Goal: Task Accomplishment & Management: Use online tool/utility

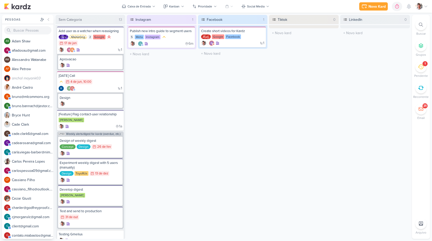
click at [418, 7] on img at bounding box center [419, 6] width 7 height 7
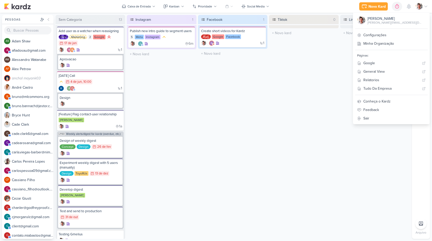
click at [341, 62] on div "LinkedIn 0 O título do kard deve ter menos que 100 caracteres" at bounding box center [376, 127] width 70 height 224
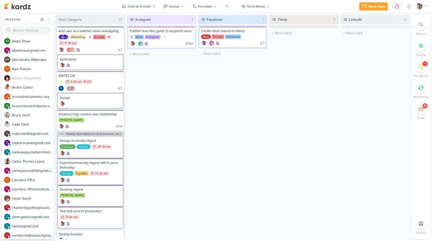
click at [422, 68] on icon at bounding box center [421, 67] width 6 height 6
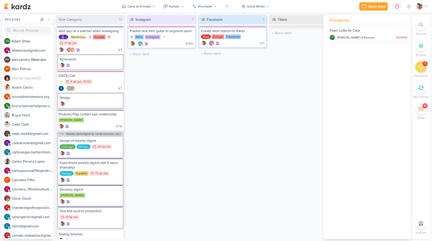
click at [310, 68] on div "Tiktok 0 O título do kard deve ter menos que 100 caracteres" at bounding box center [304, 127] width 70 height 224
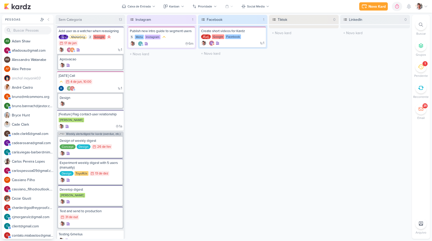
click at [422, 6] on img at bounding box center [419, 6] width 7 height 7
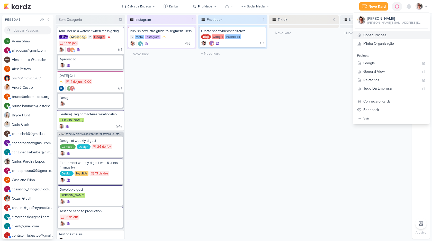
click at [398, 32] on link "Configurações" at bounding box center [391, 35] width 77 height 8
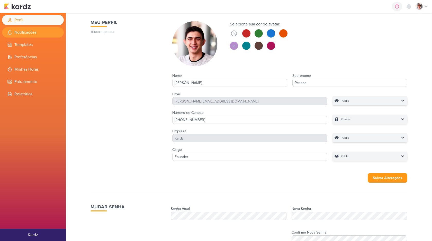
click at [38, 32] on li "Notificações" at bounding box center [33, 32] width 62 height 10
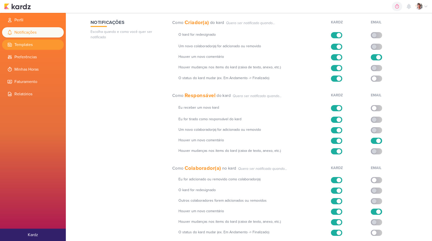
click at [34, 49] on li "Templates" at bounding box center [33, 45] width 62 height 10
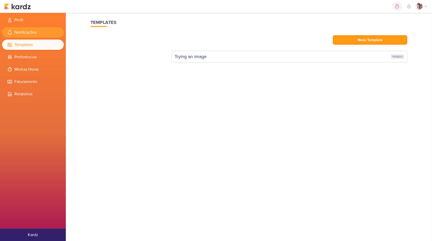
click at [40, 34] on li "Notificações" at bounding box center [33, 32] width 62 height 10
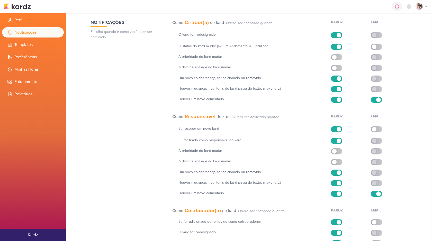
scroll to position [75, 0]
click at [21, 7] on img at bounding box center [17, 6] width 27 height 6
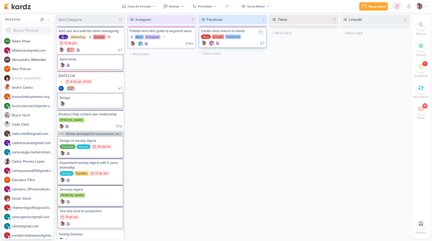
click at [216, 38] on div "Google" at bounding box center [218, 36] width 12 height 5
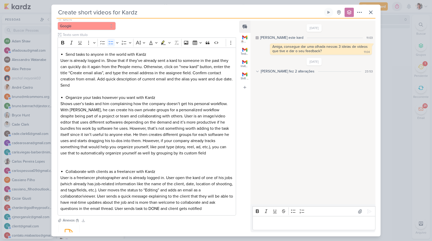
scroll to position [146, 0]
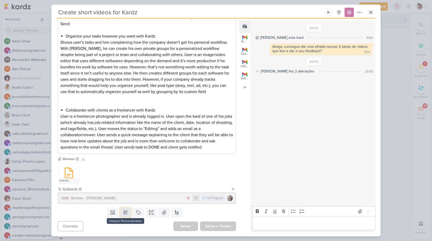
click at [125, 214] on icon at bounding box center [126, 213] width 4 height 4
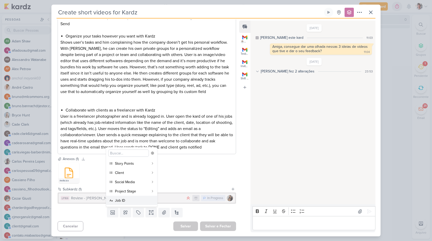
click at [126, 198] on div "Job ID" at bounding box center [132, 200] width 34 height 5
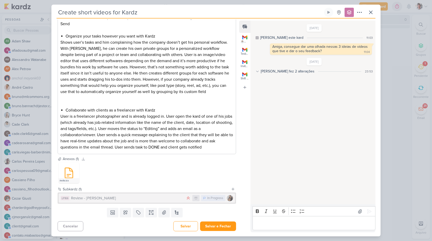
scroll to position [0, 0]
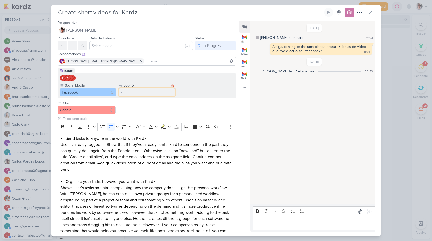
click at [134, 94] on input "text" at bounding box center [147, 92] width 57 height 8
type input "2312"
type input "231"
type input "231ad"
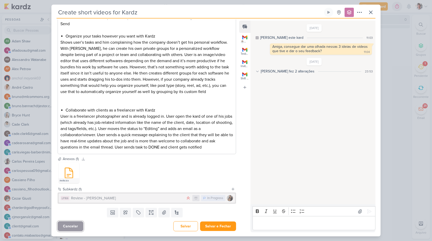
click at [80, 226] on button "Cancelar" at bounding box center [71, 227] width 26 height 10
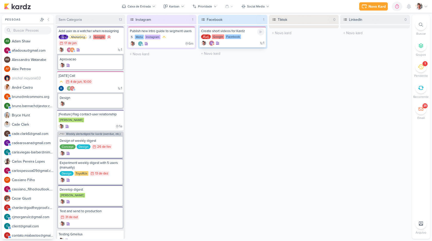
click at [216, 30] on div "Create short videos for Kardz" at bounding box center [233, 31] width 64 height 5
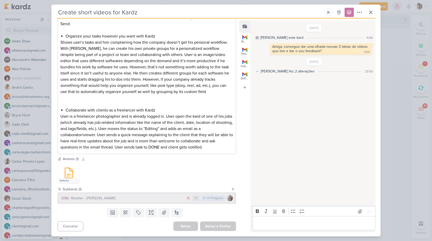
click at [137, 199] on div "Review - [PERSON_NAME]" at bounding box center [127, 199] width 112 height 6
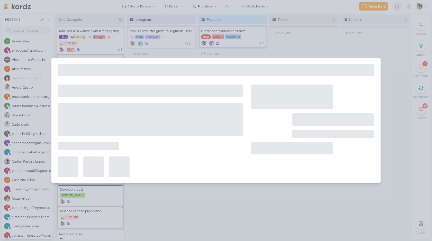
type input "Review - [PERSON_NAME]"
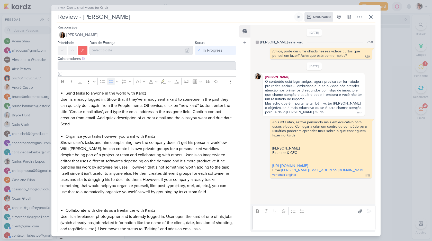
click at [72, 7] on span "Create short videos for Kardz" at bounding box center [87, 7] width 41 height 5
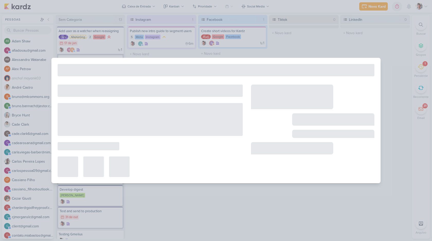
type input "Create short videos for Kardz"
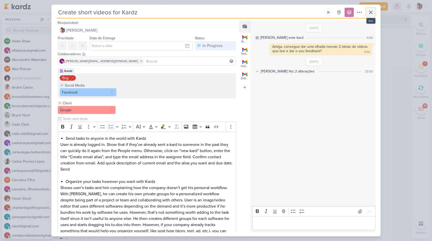
click at [373, 14] on icon at bounding box center [371, 12] width 6 height 6
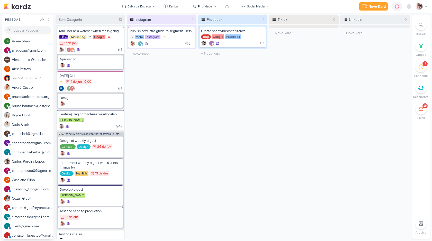
click at [352, 85] on div "LinkedIn 0 O título do kard deve ter menos que 100 caracteres" at bounding box center [376, 127] width 70 height 224
